Goal: Navigation & Orientation: Go to known website

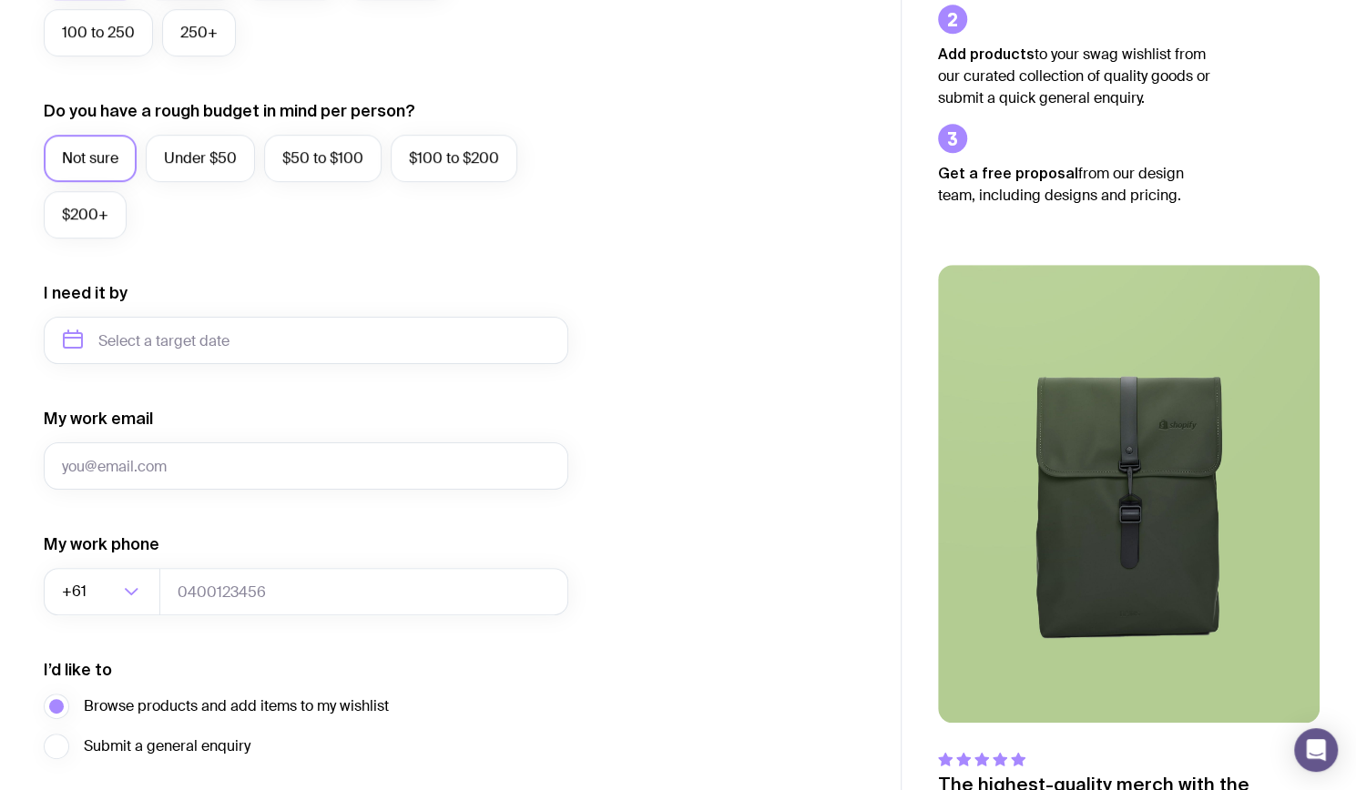
scroll to position [757, 0]
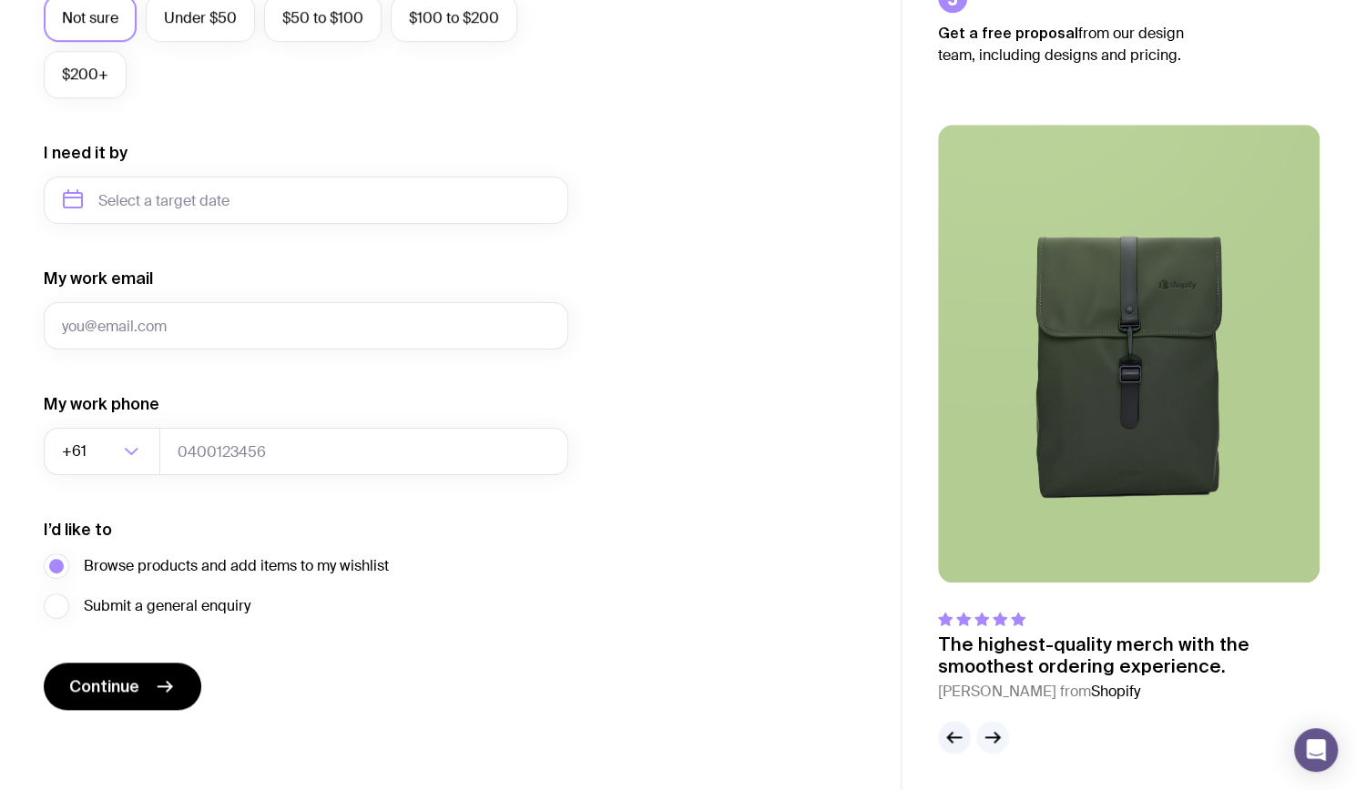
click at [998, 726] on button "button" at bounding box center [992, 737] width 33 height 33
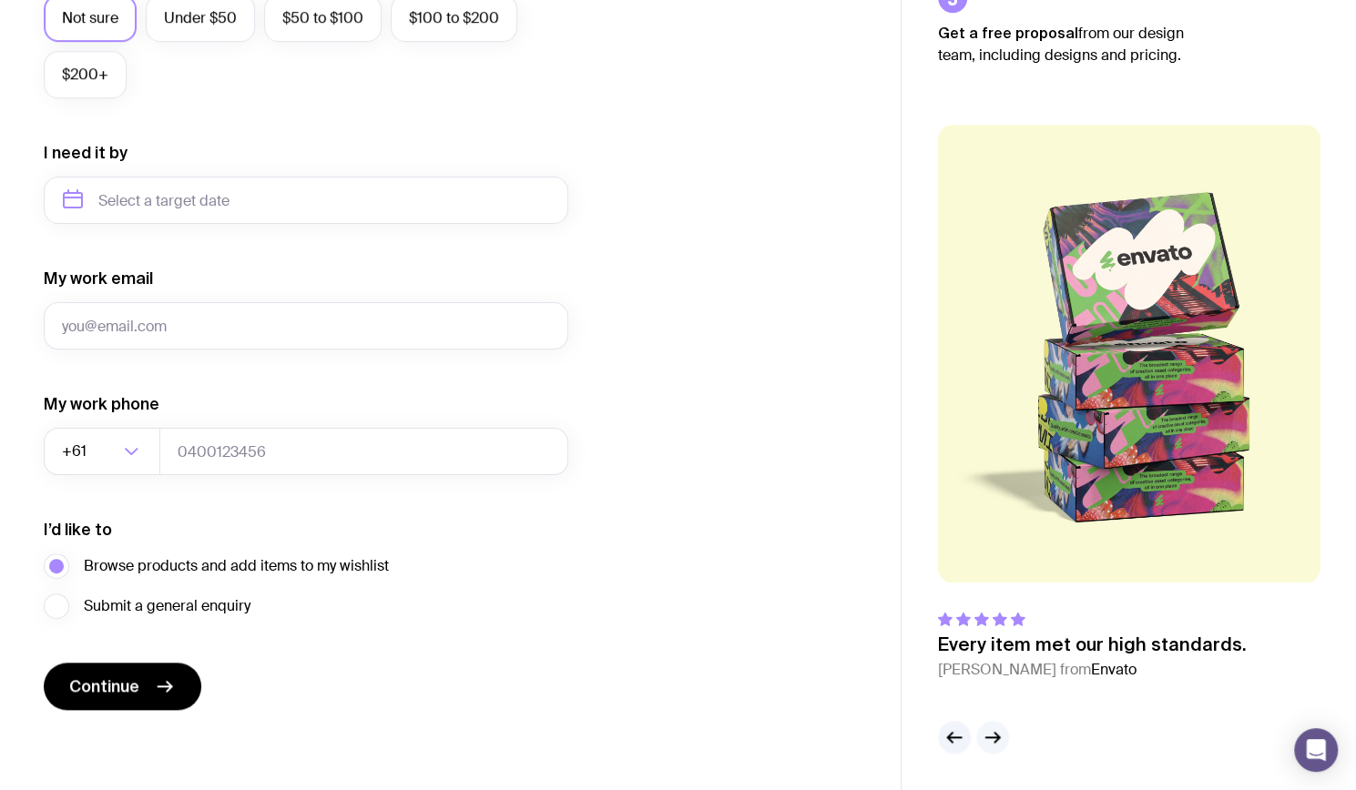
click at [997, 734] on icon "button" at bounding box center [992, 737] width 22 height 22
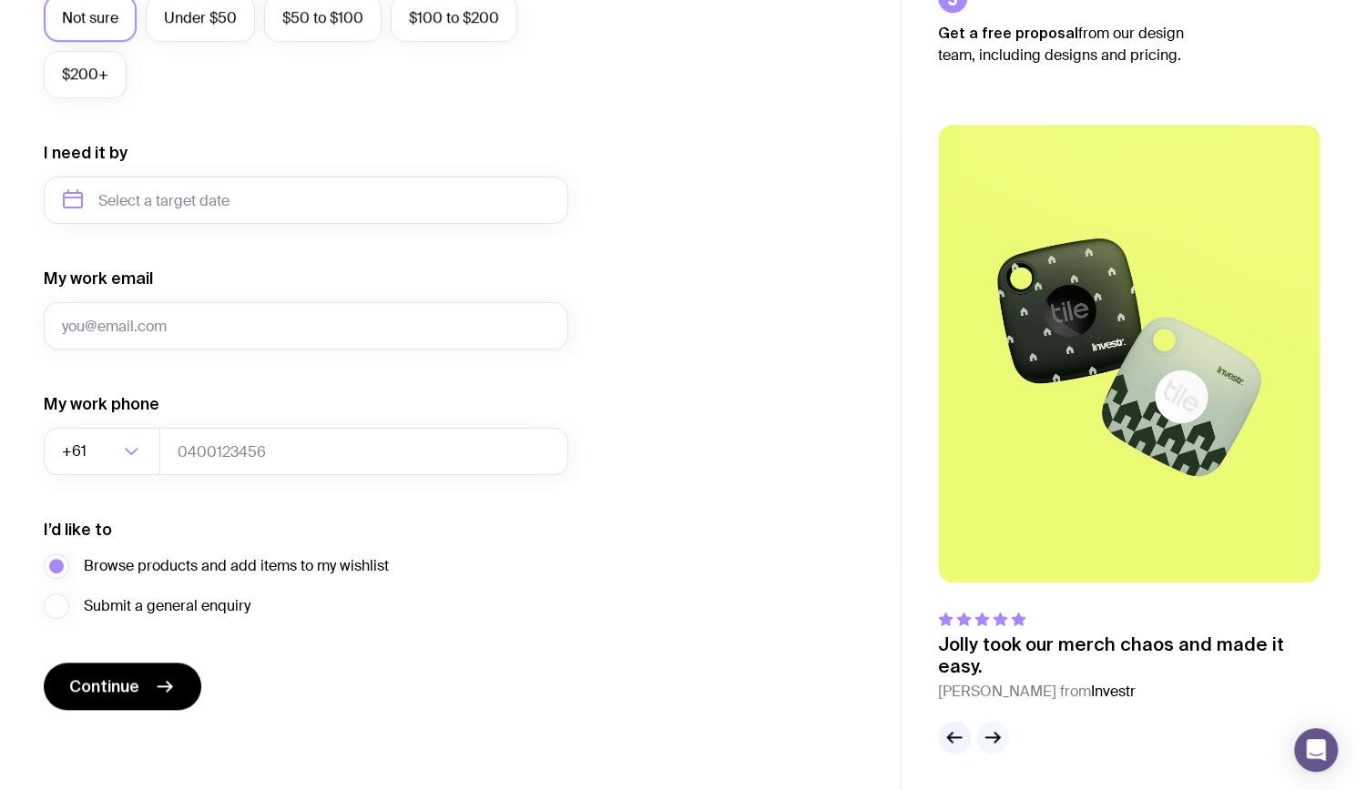
click at [997, 734] on icon "button" at bounding box center [992, 737] width 22 height 22
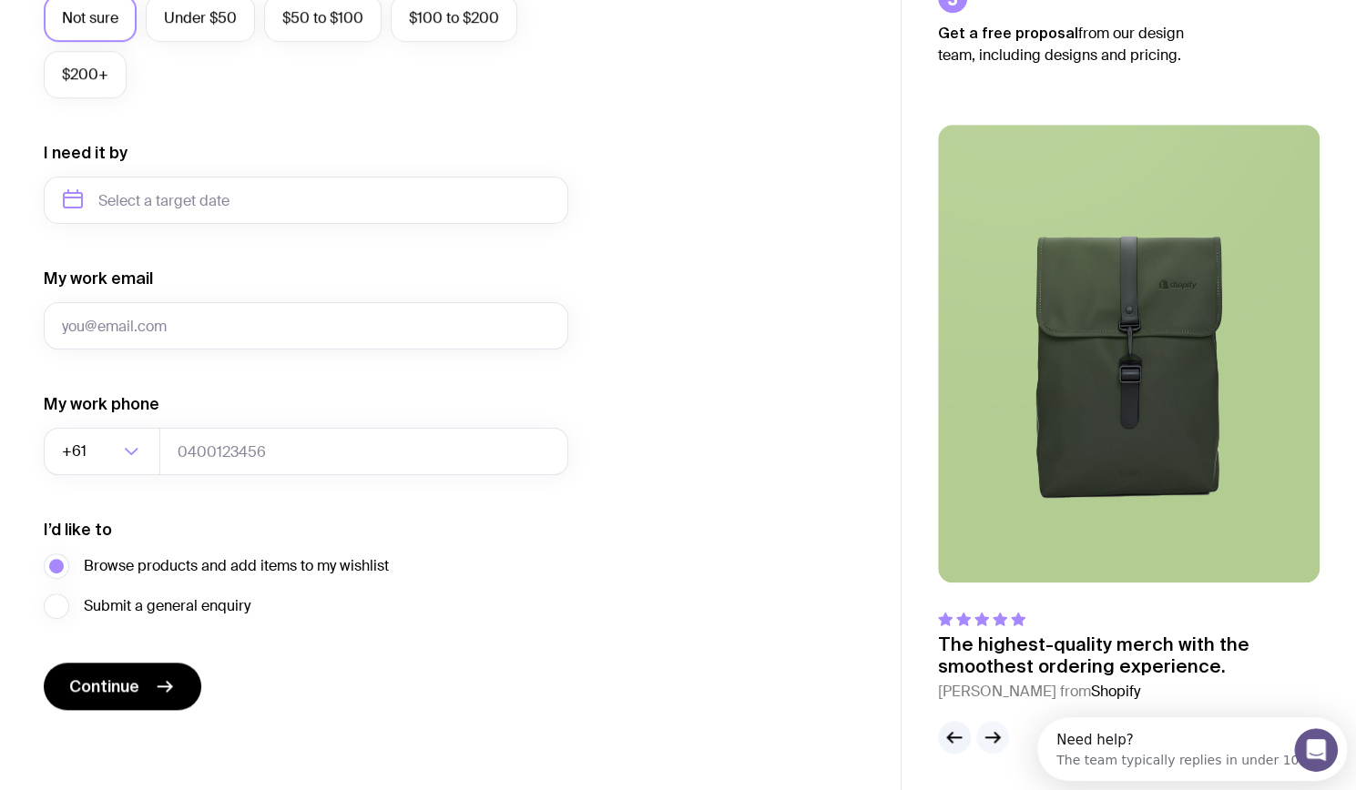
scroll to position [0, 0]
click at [997, 734] on icon "button" at bounding box center [992, 737] width 22 height 22
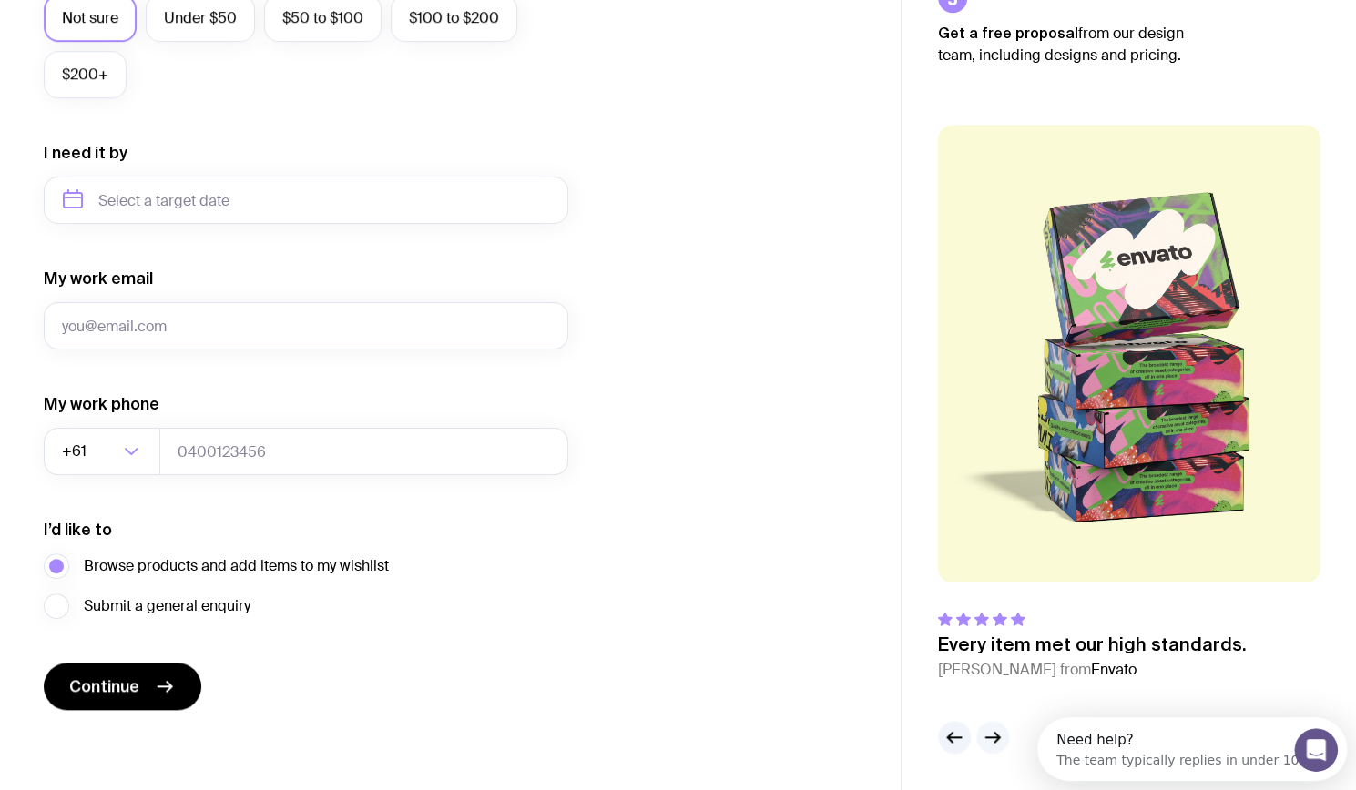
click at [997, 734] on icon "button" at bounding box center [992, 737] width 22 height 22
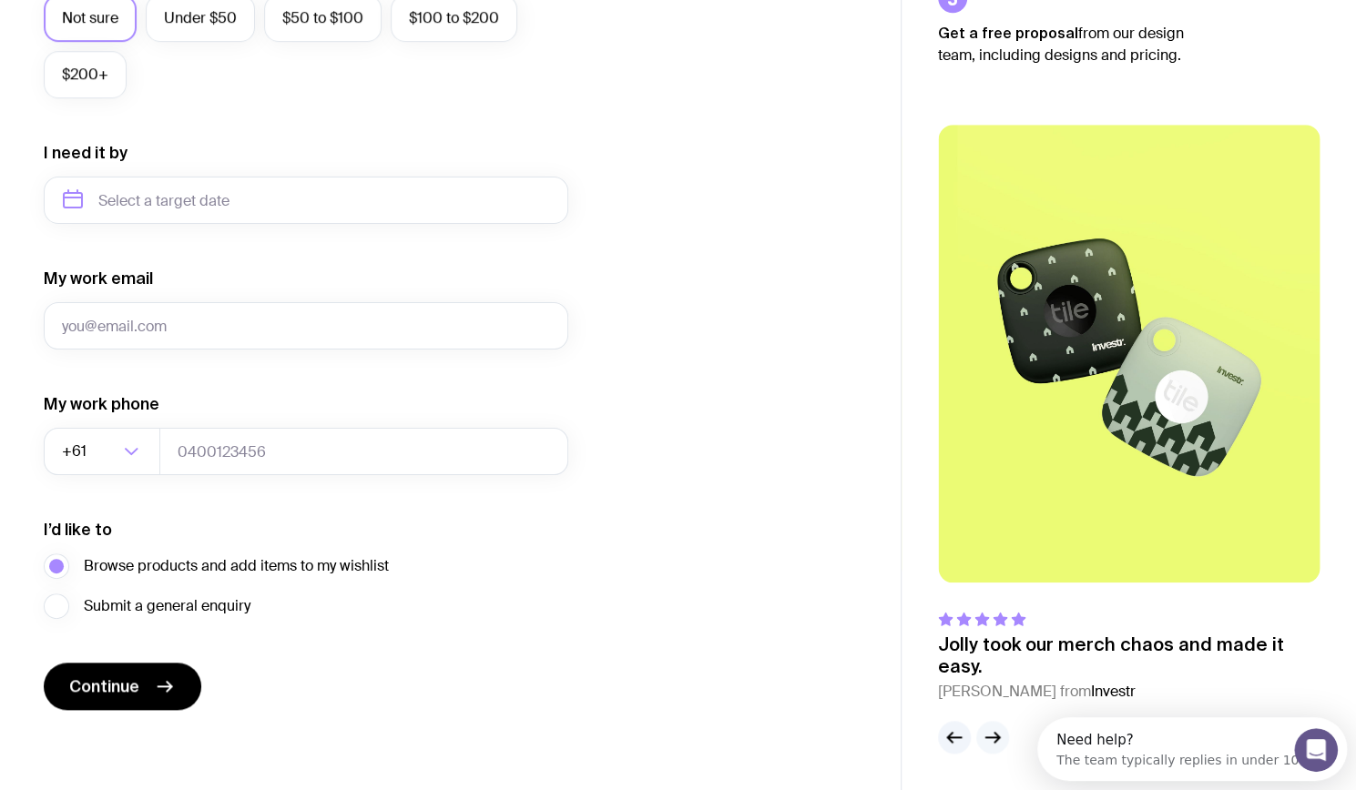
click at [997, 734] on icon "button" at bounding box center [992, 737] width 22 height 22
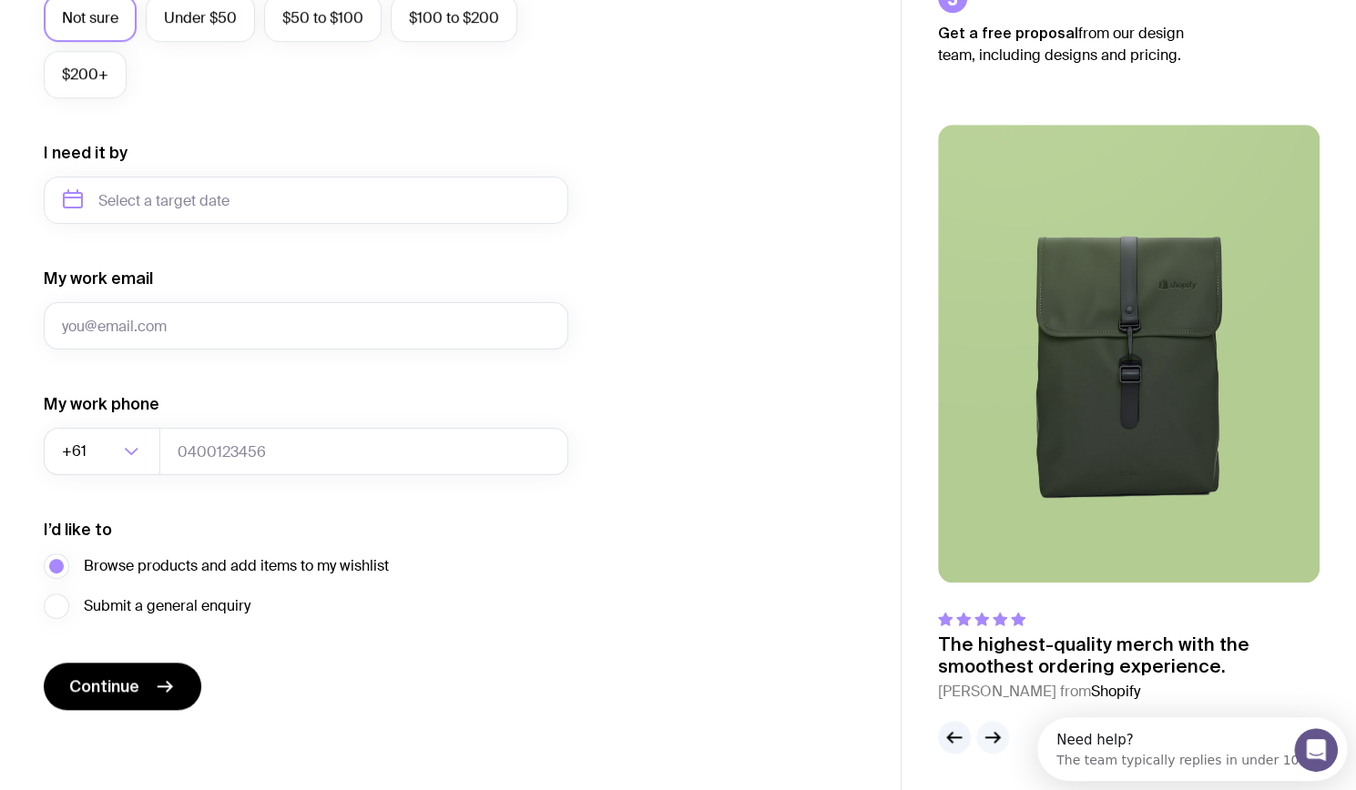
click at [997, 734] on icon "button" at bounding box center [992, 737] width 22 height 22
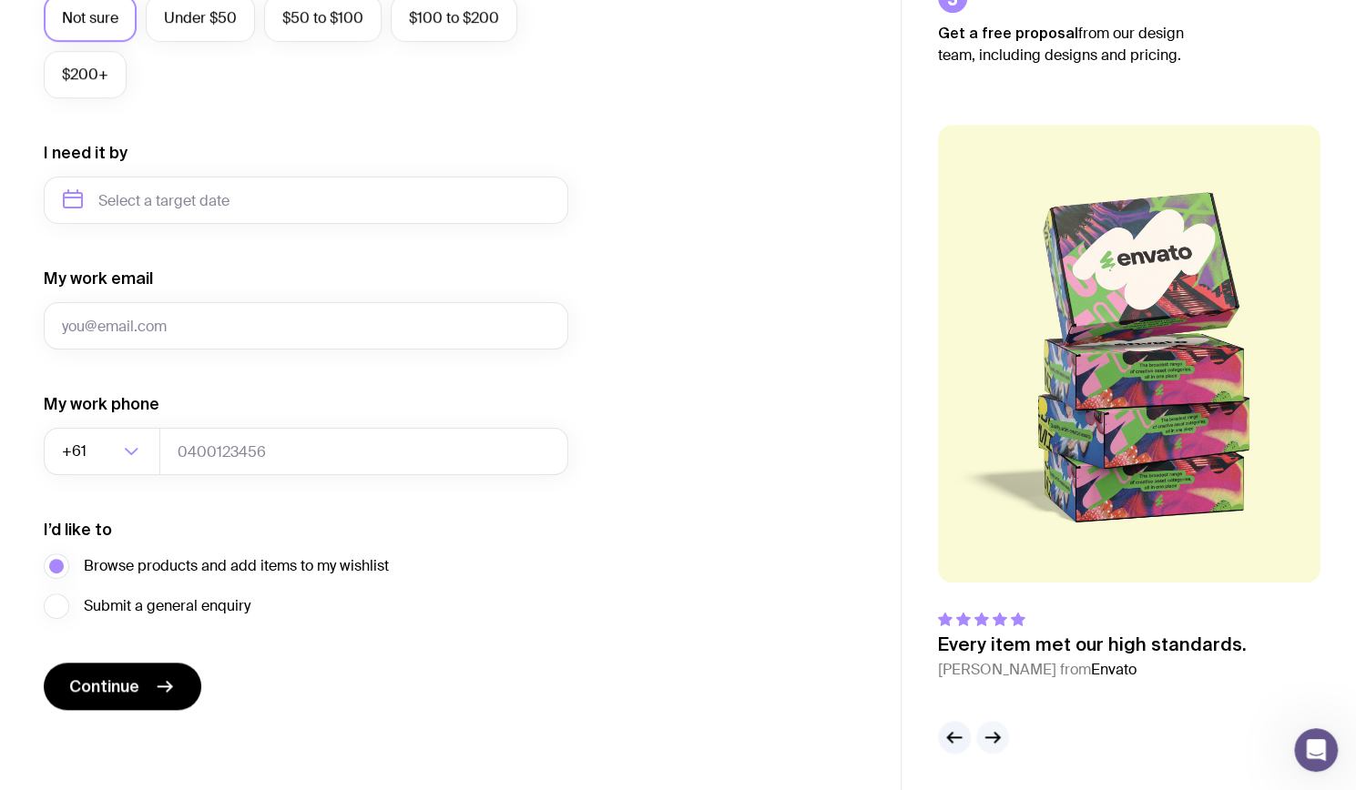
click at [997, 734] on icon "button" at bounding box center [992, 737] width 22 height 22
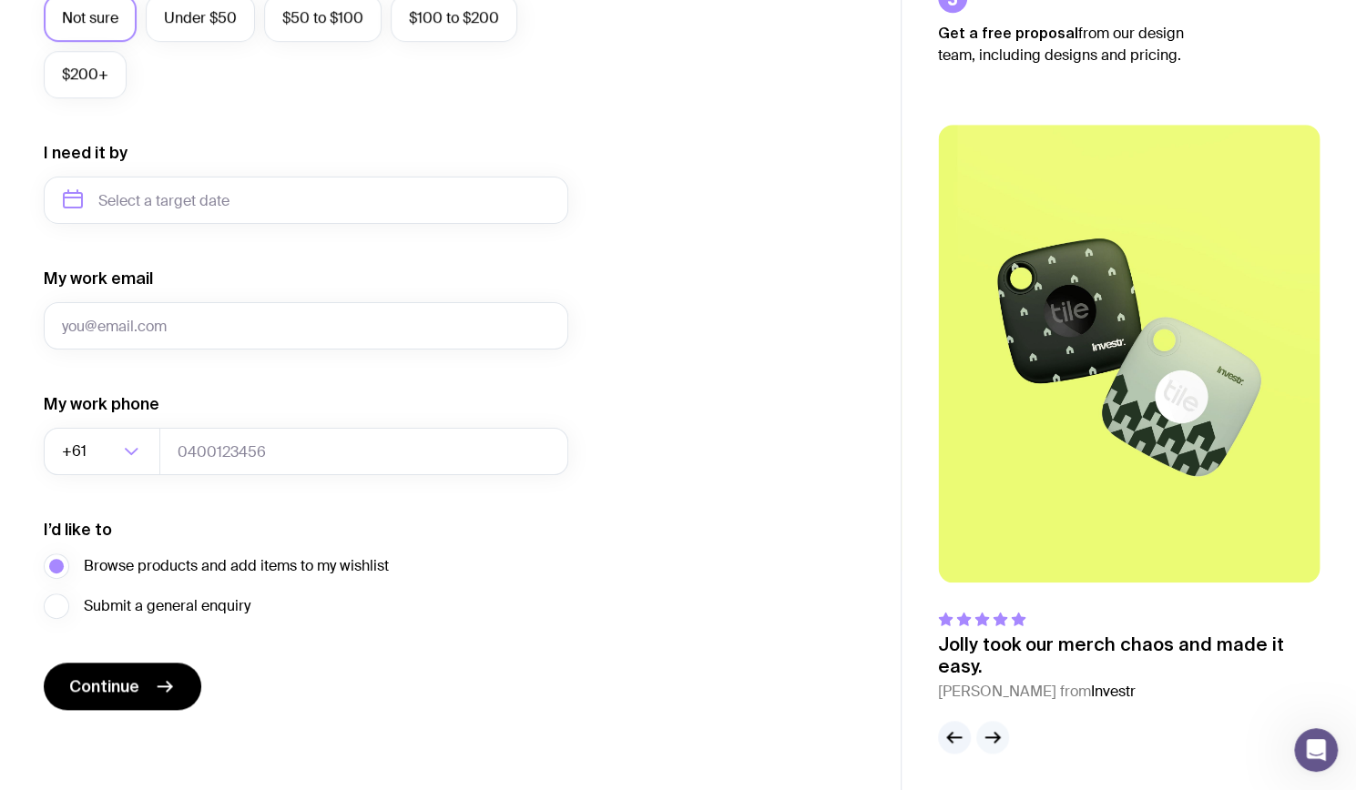
drag, startPoint x: 997, startPoint y: 734, endPoint x: 983, endPoint y: 740, distance: 15.1
click at [983, 740] on icon "button" at bounding box center [992, 737] width 22 height 22
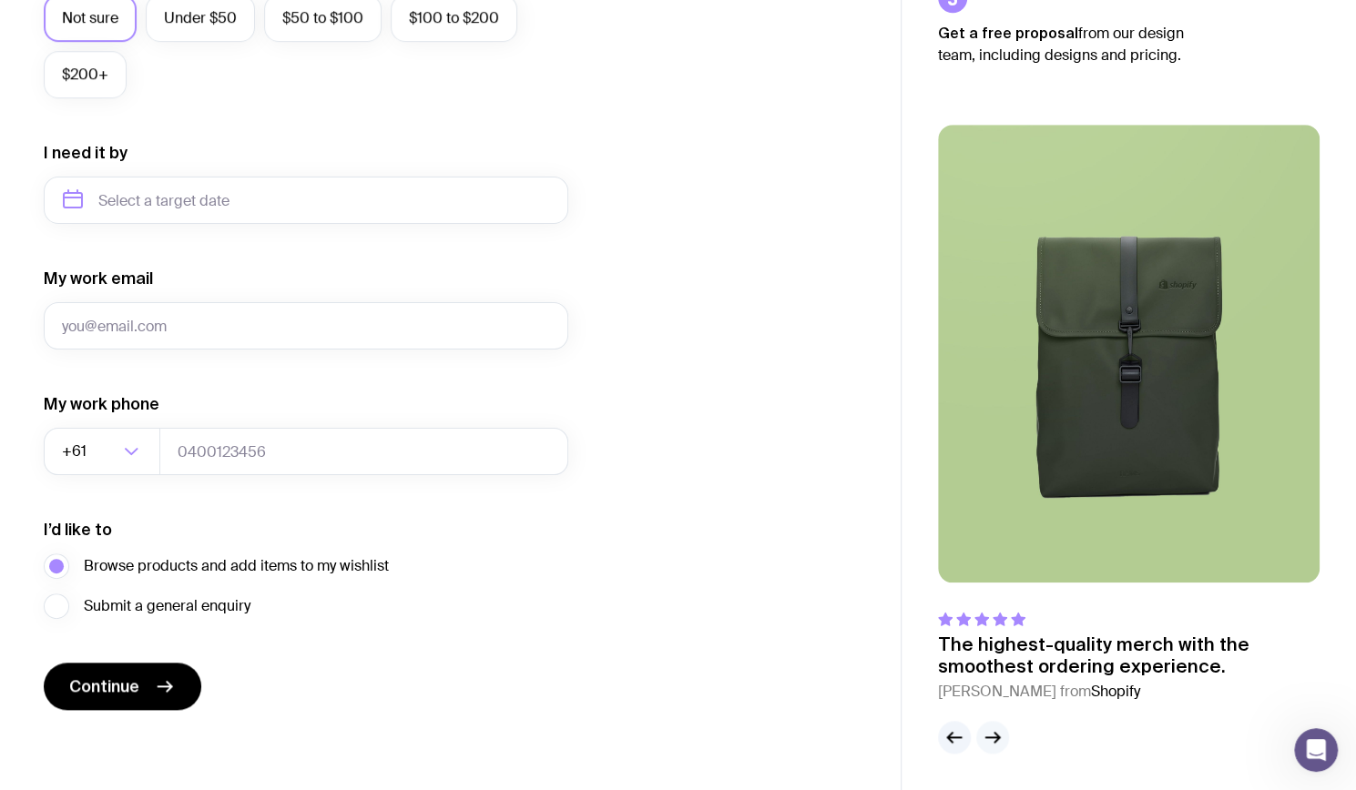
click at [983, 740] on icon "button" at bounding box center [992, 737] width 22 height 22
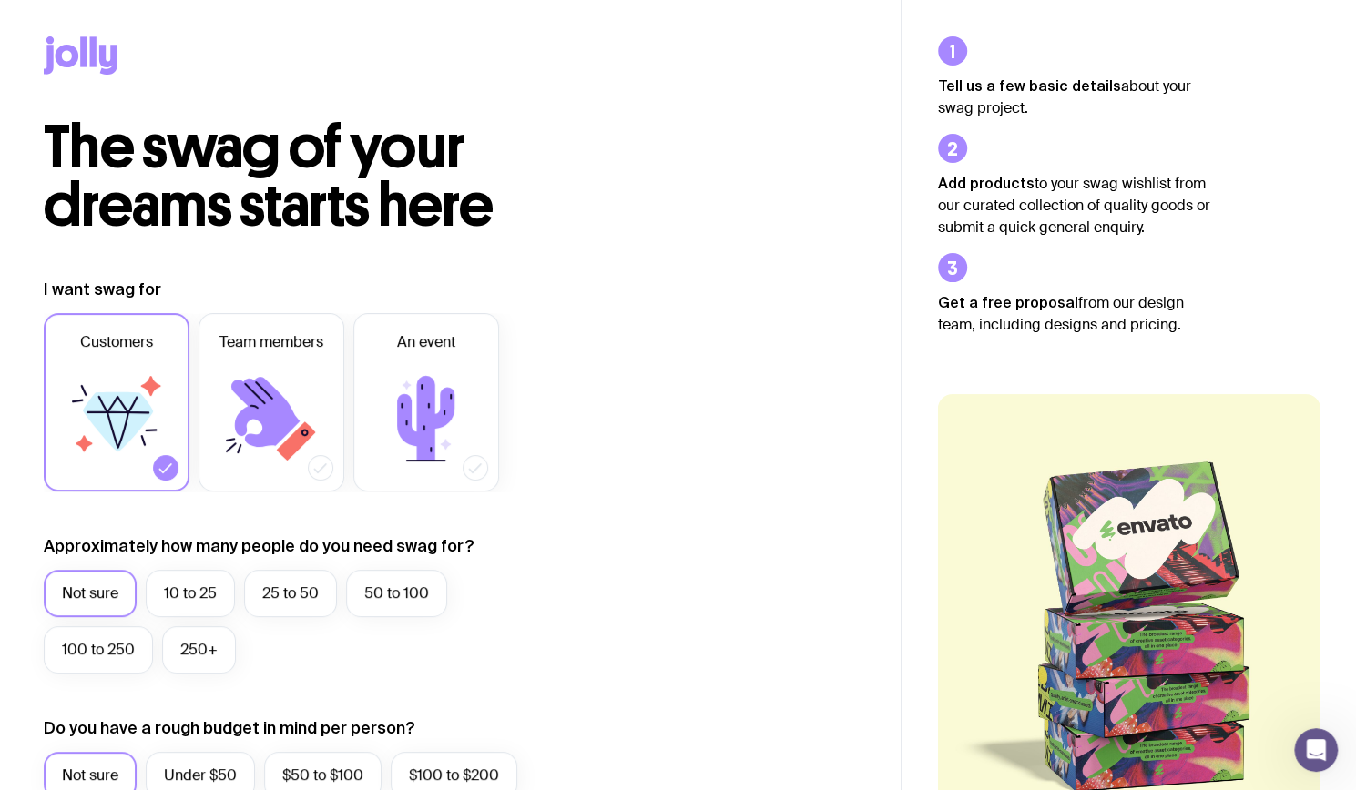
click at [100, 47] on icon at bounding box center [108, 60] width 18 height 30
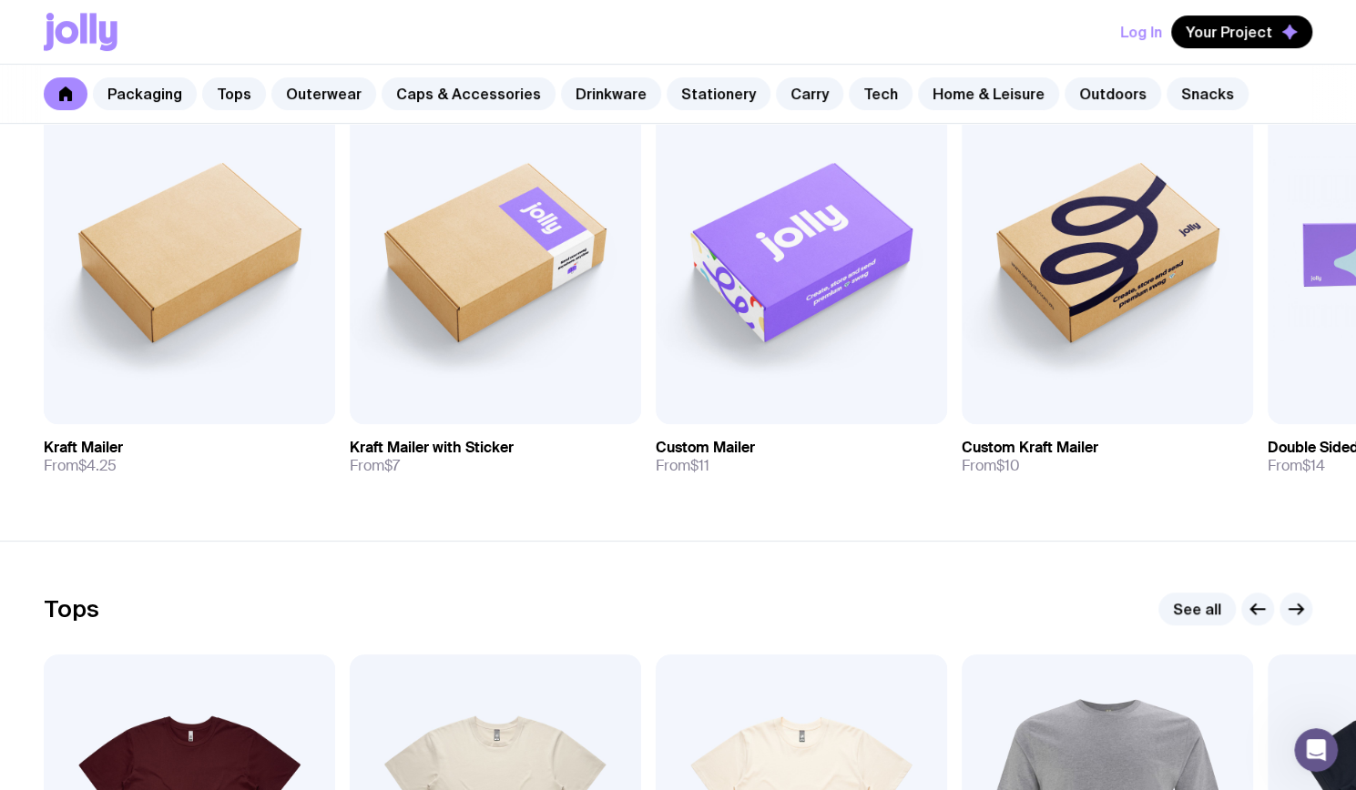
scroll to position [452, 0]
